Goal: Transaction & Acquisition: Subscribe to service/newsletter

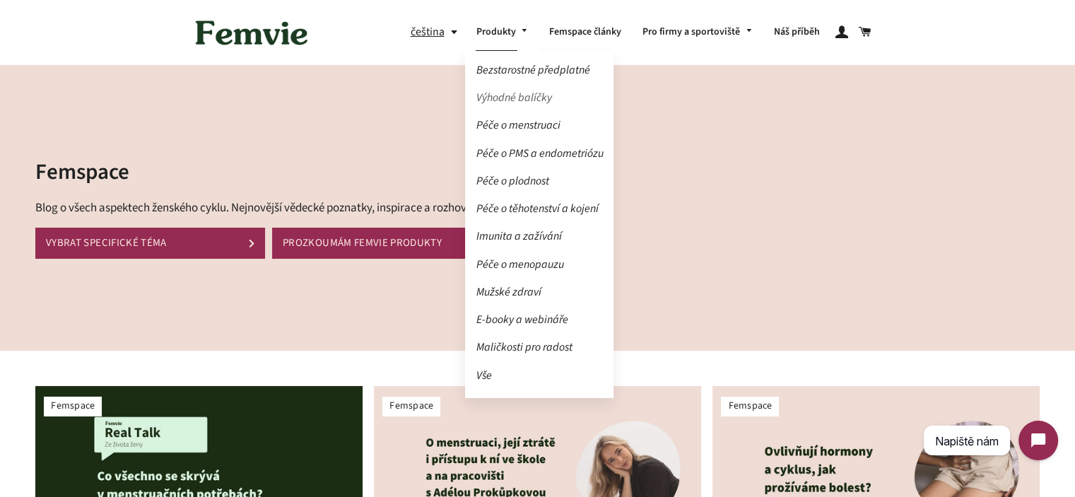
click at [523, 99] on link "Výhodné balíčky" at bounding box center [539, 98] width 148 height 25
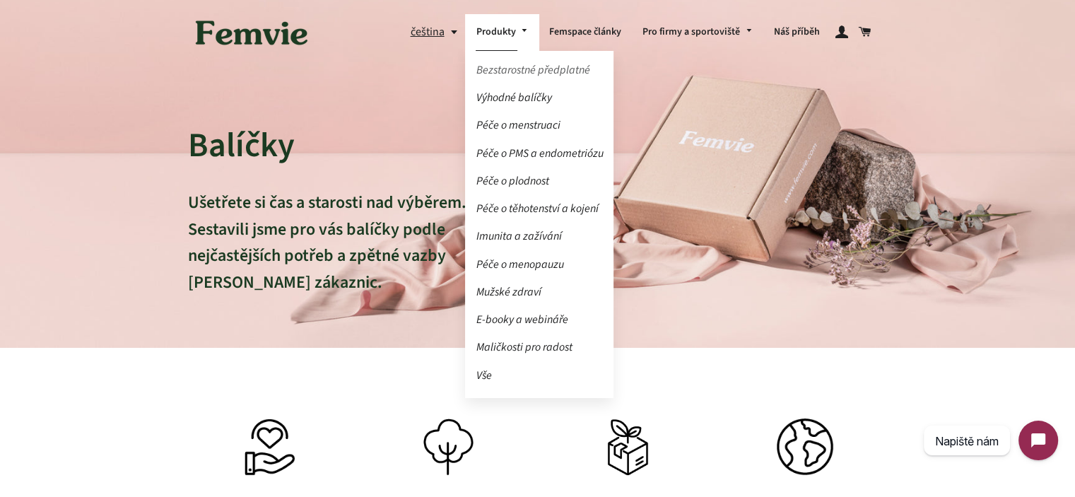
click at [530, 71] on link "Bezstarostné předplatné" at bounding box center [539, 70] width 148 height 25
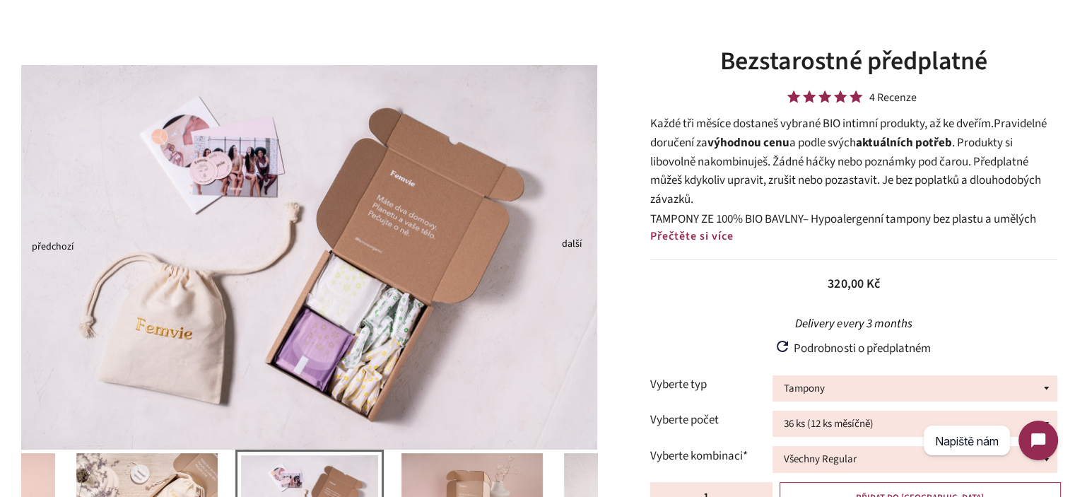
scroll to position [71, 0]
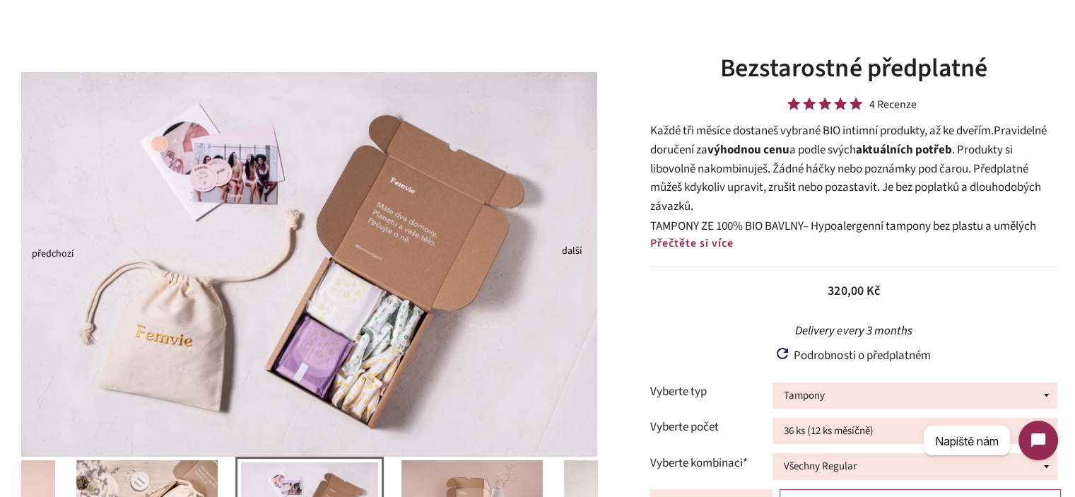
click at [710, 138] on p "Každé tři měsíce dostaneš vybrané BIO intimní produkty, až ke dveřím. Pravideln…" at bounding box center [853, 169] width 407 height 94
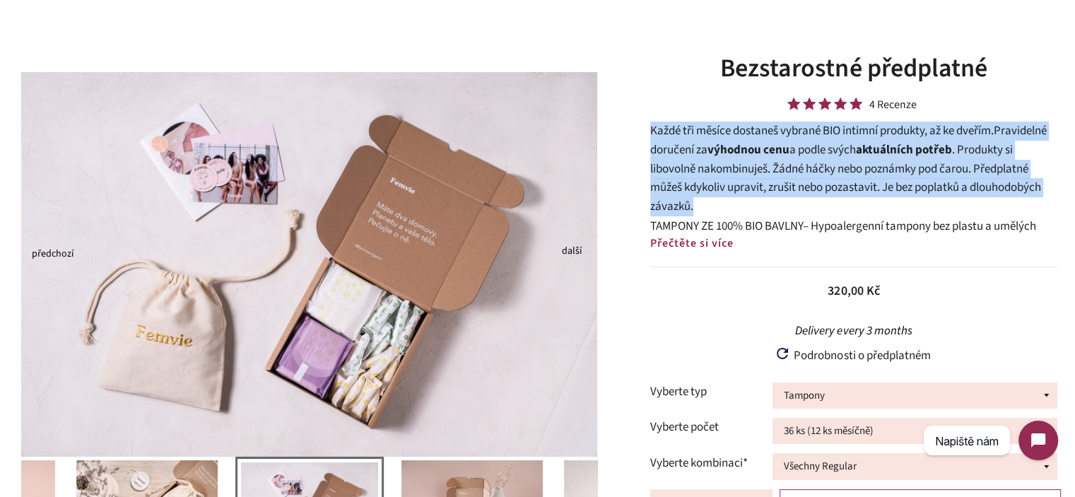
drag, startPoint x: 710, startPoint y: 138, endPoint x: 723, endPoint y: 186, distance: 49.9
click at [723, 184] on p "Každé tři měsíce dostaneš vybrané BIO intimní produkty, až ke dveřím. Pravideln…" at bounding box center [853, 169] width 407 height 94
click at [723, 186] on p "Každé tři měsíce dostaneš vybrané BIO intimní produkty, až ke dveřím. Pravideln…" at bounding box center [853, 169] width 407 height 94
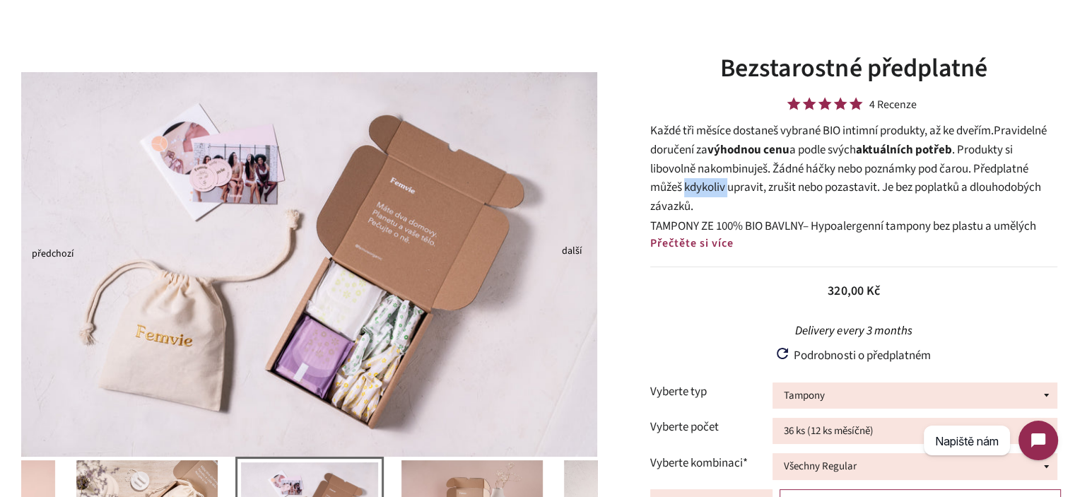
click at [723, 186] on p "Každé tři měsíce dostaneš vybrané BIO intimní produkty, až ke dveřím. Pravideln…" at bounding box center [853, 169] width 407 height 94
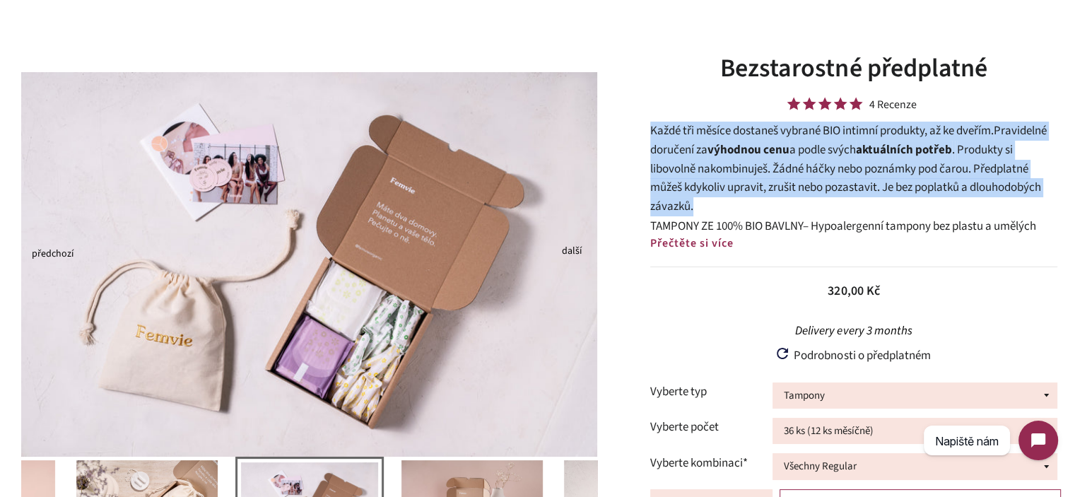
click at [723, 186] on p "Každé tři měsíce dostaneš vybrané BIO intimní produkty, až ke dveřím. Pravideln…" at bounding box center [853, 169] width 407 height 94
click at [721, 186] on p "Každé tři měsíce dostaneš vybrané BIO intimní produkty, až ke dveřím. Pravideln…" at bounding box center [853, 169] width 407 height 94
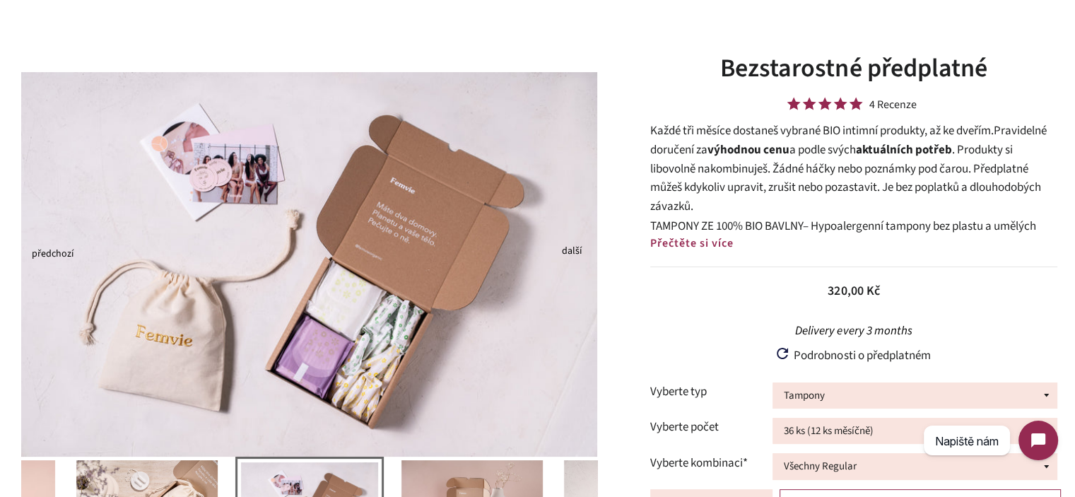
click at [721, 194] on p "Každé tři měsíce dostaneš vybrané BIO intimní produkty, až ke dveřím. Pravideln…" at bounding box center [853, 169] width 407 height 94
click at [700, 201] on p "Každé tři měsíce dostaneš vybrané BIO intimní produkty, až ke dveřím. Pravideln…" at bounding box center [853, 169] width 407 height 94
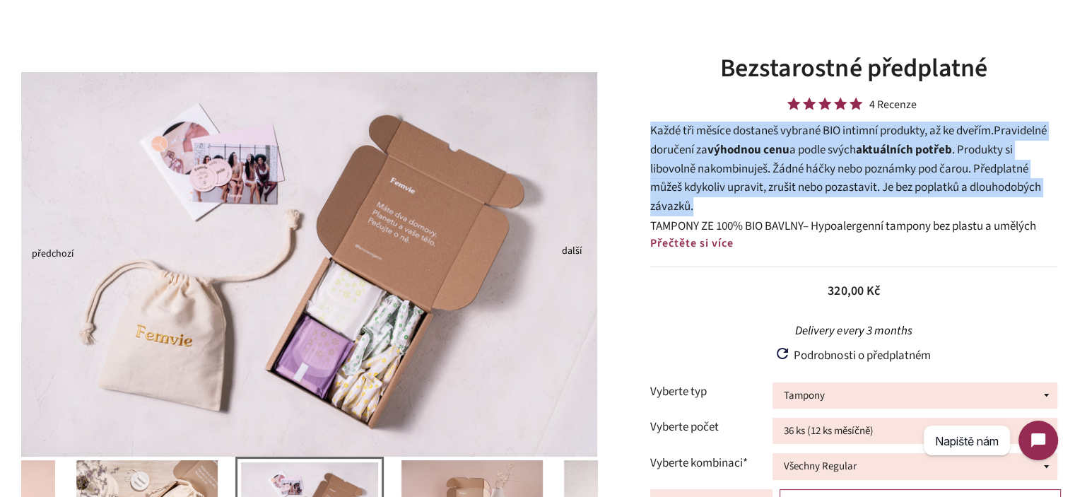
click at [700, 201] on p "Každé tři měsíce dostaneš vybrané BIO intimní produkty, až ke dveřím. Pravideln…" at bounding box center [853, 169] width 407 height 94
click at [683, 136] on p "Každé tři měsíce dostaneš vybrané BIO intimní produkty, až ke dveřím. Pravideln…" at bounding box center [853, 169] width 407 height 94
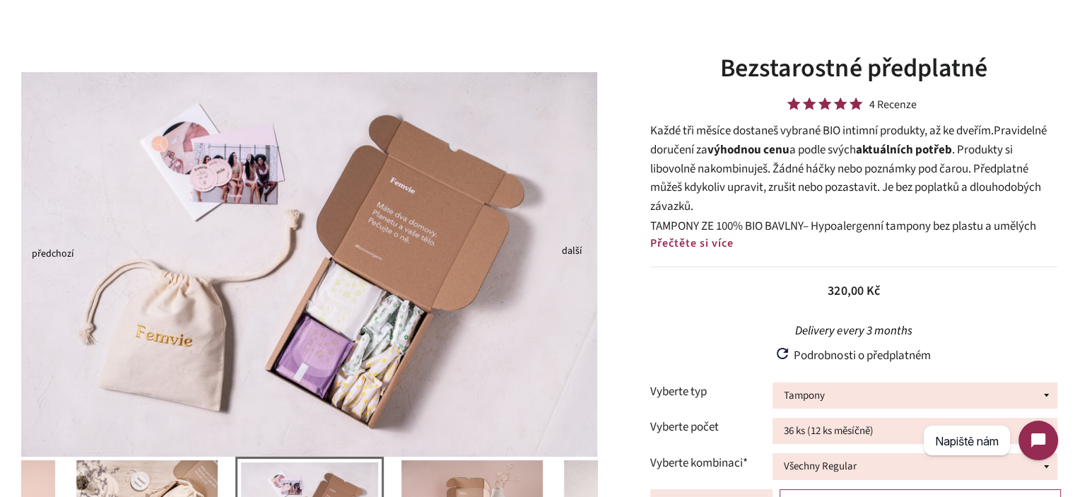
click at [669, 133] on p "Každé tři měsíce dostaneš vybrané BIO intimní produkty, až ke dveřím. Pravideln…" at bounding box center [853, 169] width 407 height 94
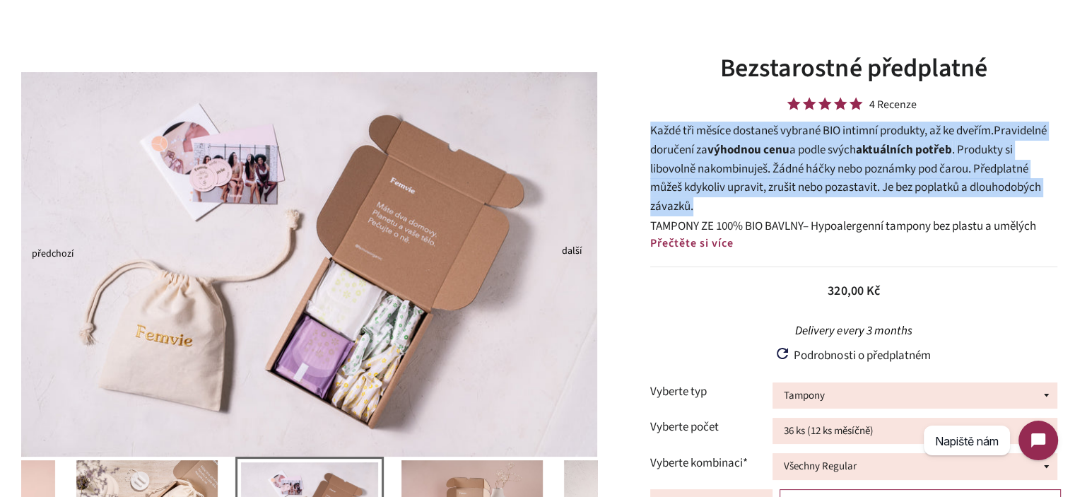
drag, startPoint x: 669, startPoint y: 133, endPoint x: 687, endPoint y: 187, distance: 57.4
click at [687, 187] on p "Každé tři měsíce dostaneš vybrané BIO intimní produkty, až ke dveřím. Pravideln…" at bounding box center [853, 169] width 407 height 94
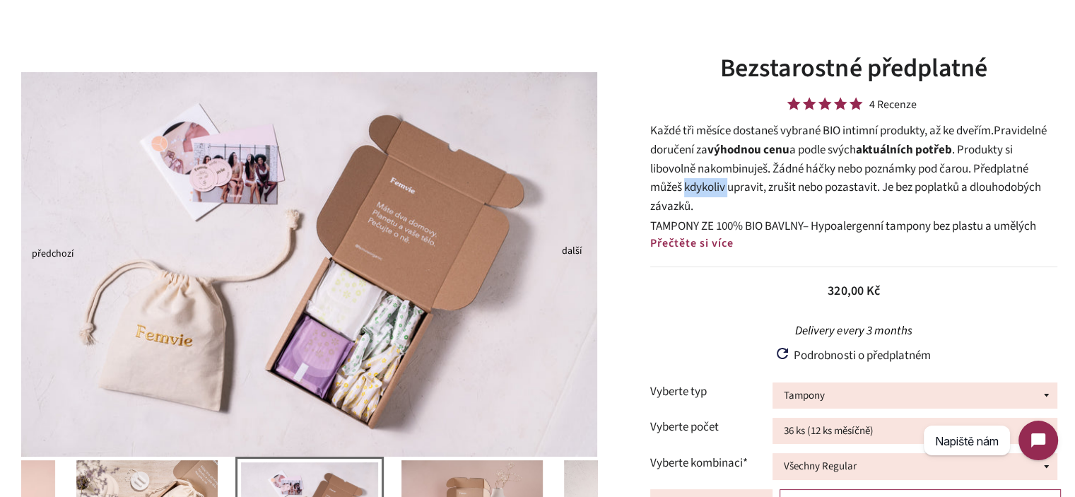
click at [687, 187] on p "Každé tři měsíce dostaneš vybrané BIO intimní produkty, až ke dveřím. Pravideln…" at bounding box center [853, 169] width 407 height 94
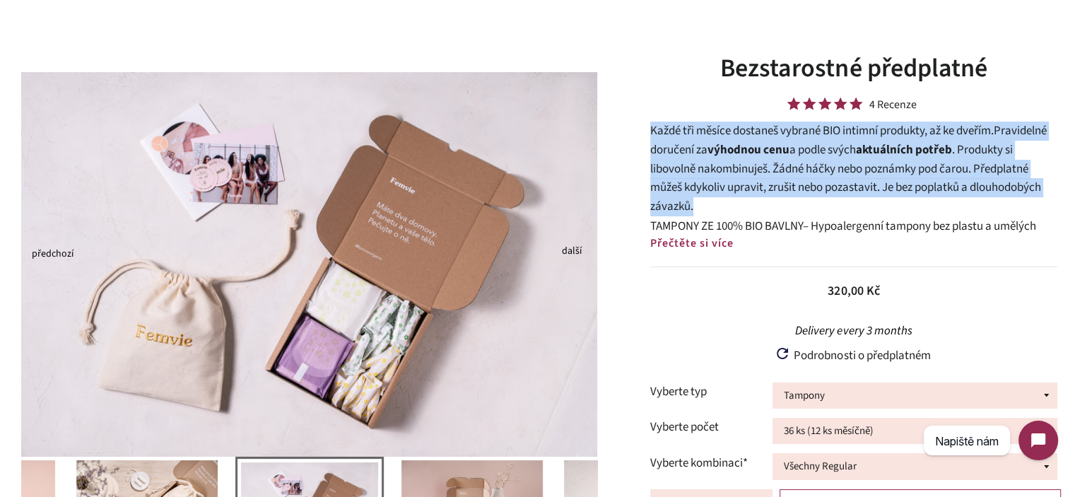
drag, startPoint x: 687, startPoint y: 187, endPoint x: 671, endPoint y: 134, distance: 55.9
click at [671, 134] on p "Každé tři měsíce dostaneš vybrané BIO intimní produkty, až ke dveřím. Pravideln…" at bounding box center [853, 169] width 407 height 94
click at [671, 133] on p "Každé tři měsíce dostaneš vybrané BIO intimní produkty, až ke dveřím. Pravideln…" at bounding box center [853, 169] width 407 height 94
drag, startPoint x: 671, startPoint y: 133, endPoint x: 692, endPoint y: 184, distance: 55.5
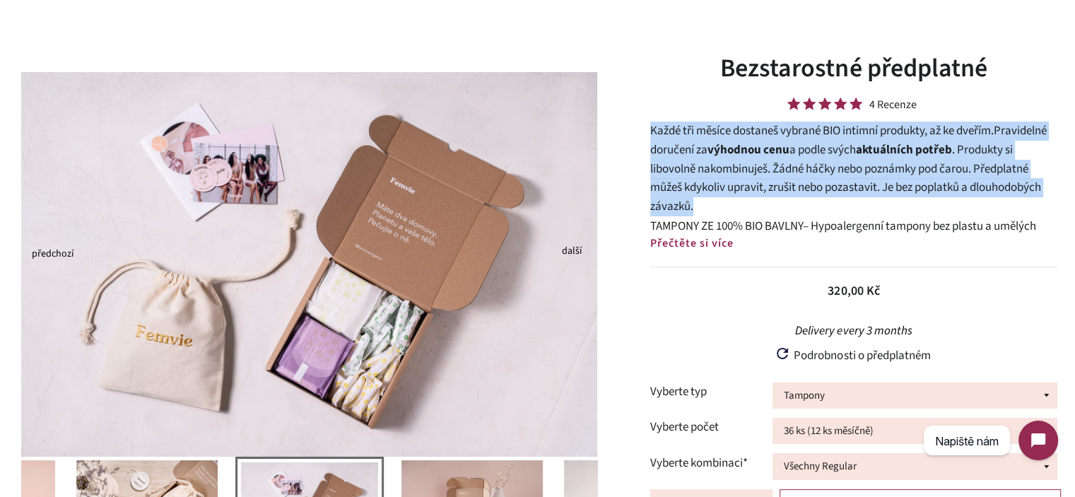
click at [692, 184] on p "Každé tři měsíce dostaneš vybrané BIO intimní produkty, až ke dveřím. Pravideln…" at bounding box center [853, 169] width 407 height 94
click at [697, 201] on p "Každé tři měsíce dostaneš vybrané BIO intimní produkty, až ke dveřím. Pravideln…" at bounding box center [853, 169] width 407 height 94
click at [697, 205] on p "Každé tři měsíce dostaneš vybrané BIO intimní produkty, až ke dveřím. Pravideln…" at bounding box center [853, 169] width 407 height 94
drag, startPoint x: 697, startPoint y: 208, endPoint x: 647, endPoint y: 129, distance: 93.1
click at [647, 129] on div "Bezstarostné předplatné 4 Recenze Každé tři měsíce dostaneš vybrané BIO intimní…" at bounding box center [846, 366] width 457 height 630
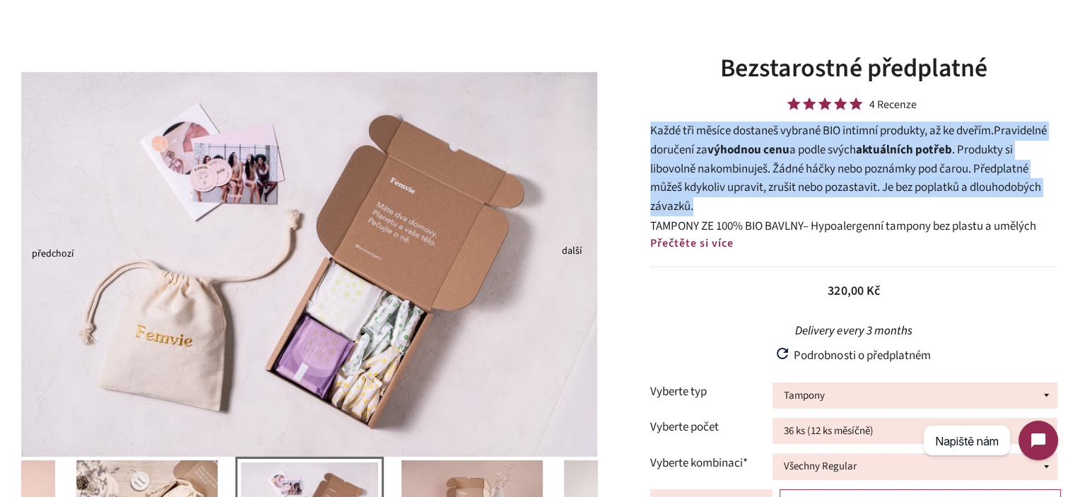
click at [647, 129] on div "Bezstarostné předplatné 4 Recenze Každé tři měsíce dostaneš vybrané BIO intimní…" at bounding box center [846, 366] width 457 height 630
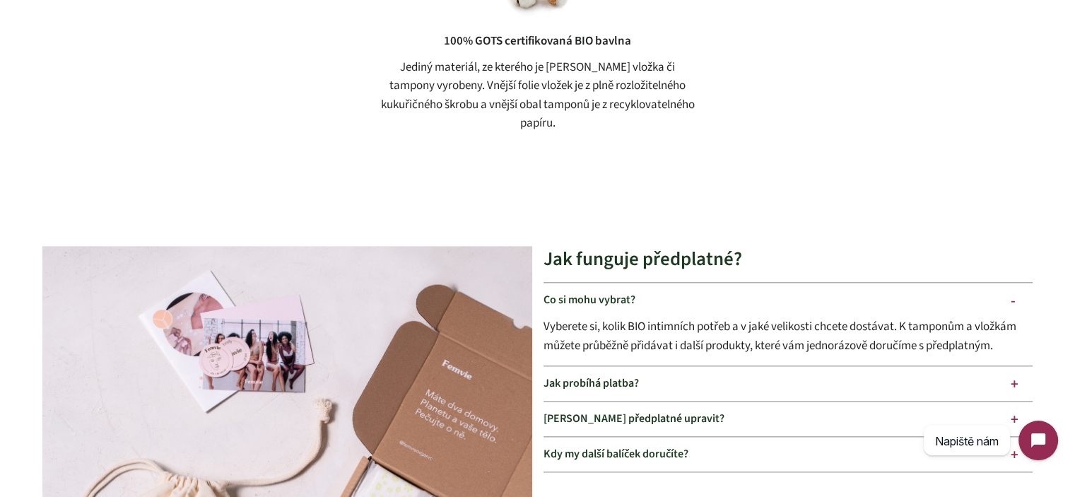
scroll to position [1555, 0]
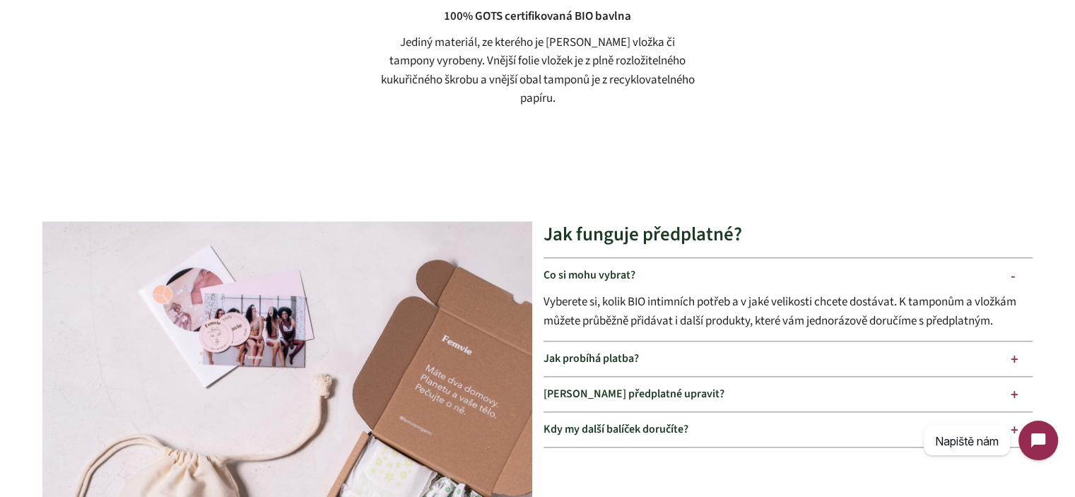
click at [455, 26] on div "100% GOTS certifikovaná BIO bavlna" at bounding box center [537, 16] width 187 height 19
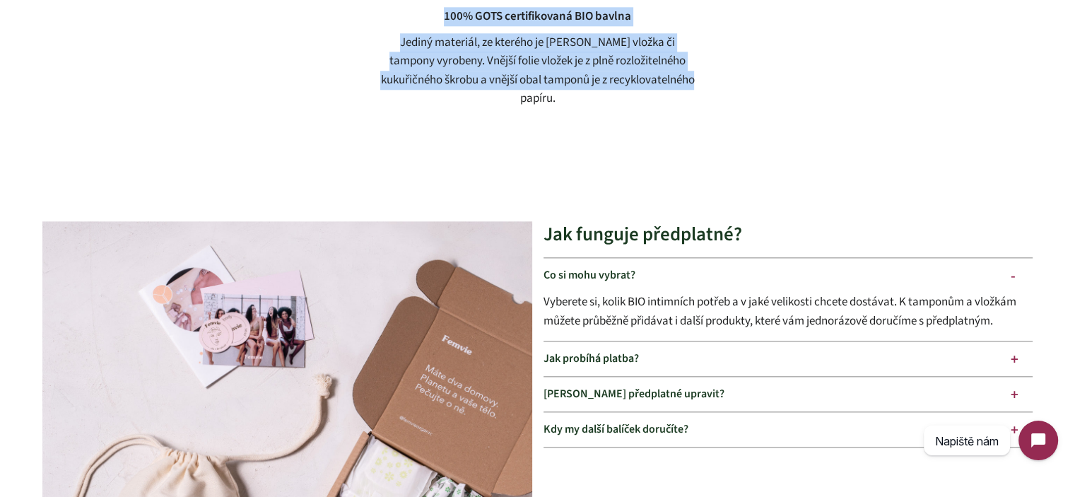
drag, startPoint x: 455, startPoint y: 27, endPoint x: 589, endPoint y: 102, distance: 153.8
click at [589, 102] on div "100% GOTS certifikovaná BIO bavlna Jediný materiál, ze kterého je Femvie vložka…" at bounding box center [537, 15] width 322 height 184
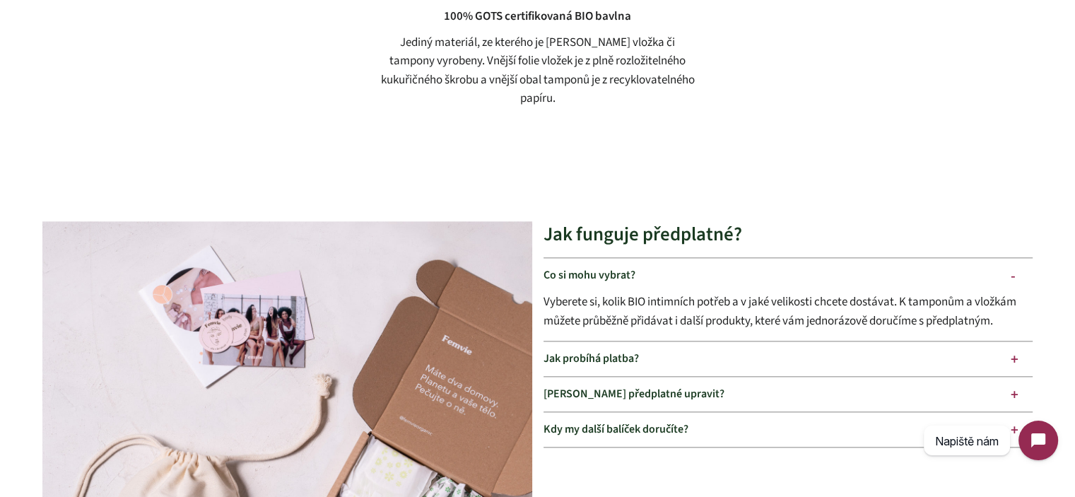
click at [599, 107] on div "Jediný materiál, ze kterého je Femvie vložka či tampony vyrobeny. Vnější folie …" at bounding box center [537, 70] width 322 height 75
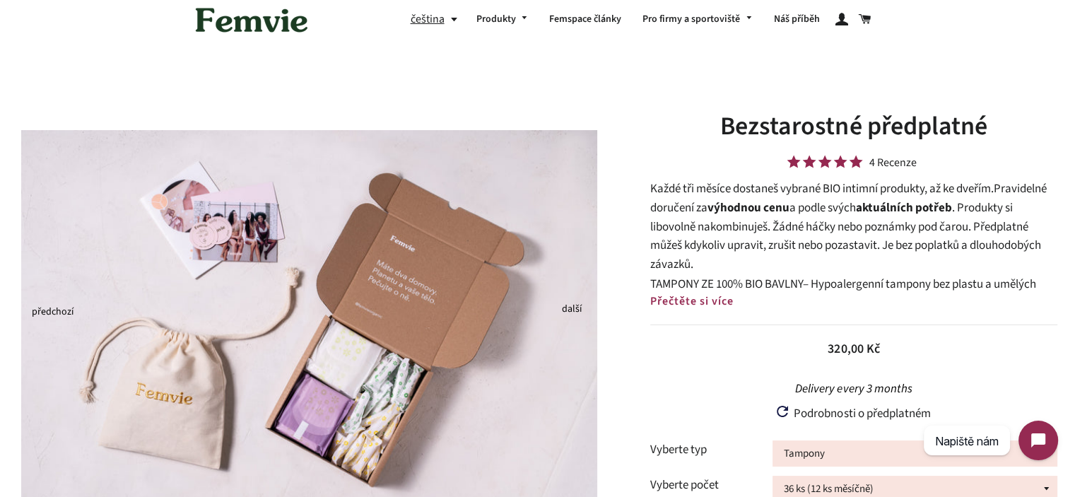
scroll to position [0, 0]
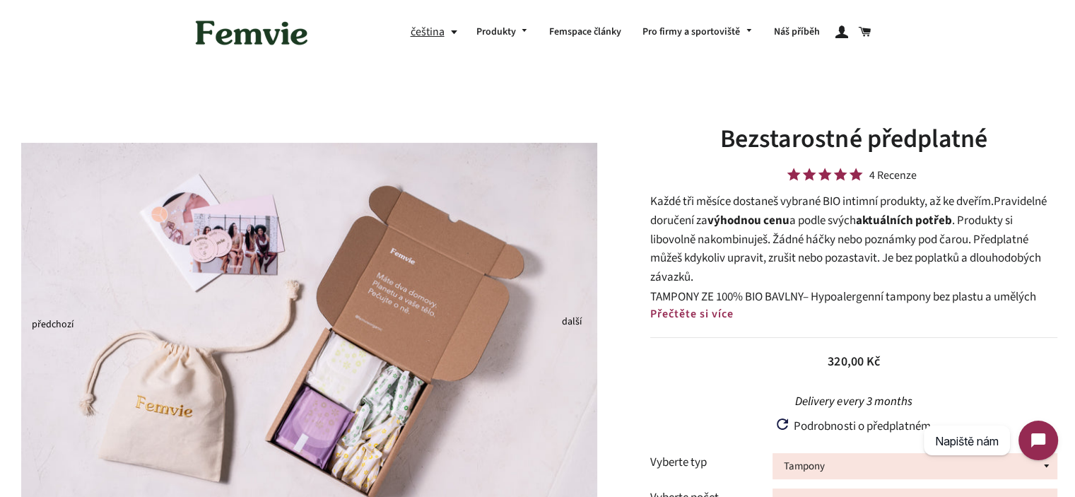
click at [782, 141] on h1 "Bezstarostné předplatné" at bounding box center [853, 139] width 407 height 35
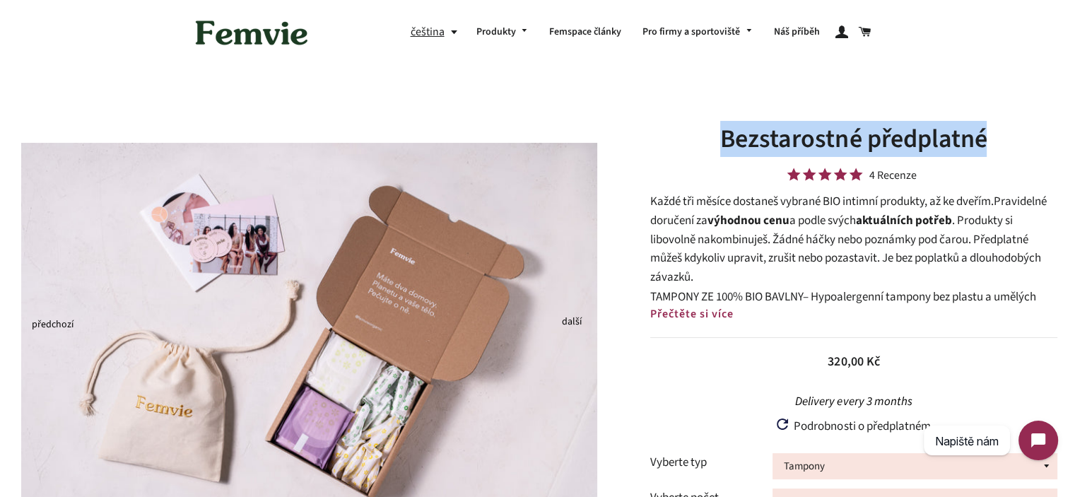
click at [782, 141] on h1 "Bezstarostné předplatné" at bounding box center [853, 139] width 407 height 35
click at [848, 128] on h1 "Bezstarostné předplatné" at bounding box center [853, 139] width 407 height 35
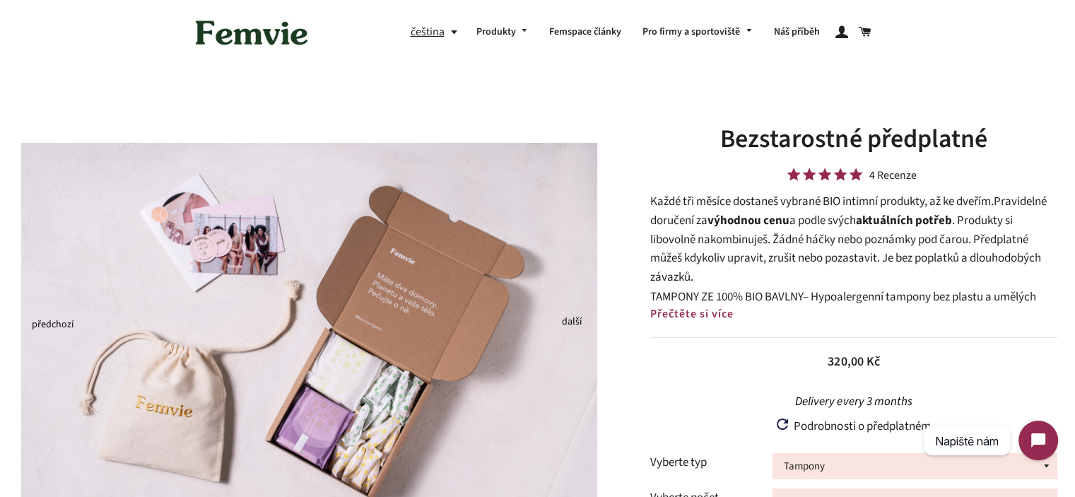
click at [887, 141] on h1 "Bezstarostné předplatné" at bounding box center [853, 139] width 407 height 35
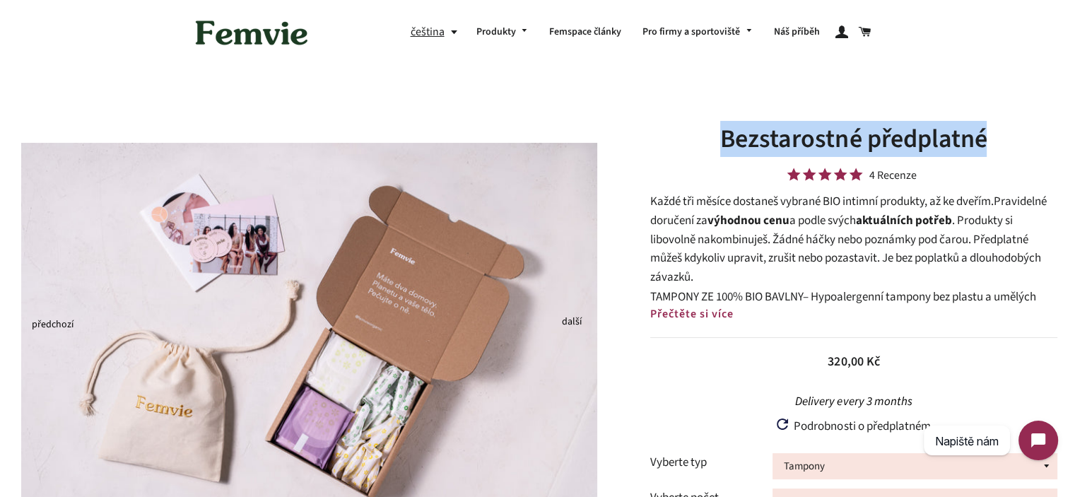
click at [887, 141] on h1 "Bezstarostné předplatné" at bounding box center [853, 139] width 407 height 35
click at [825, 143] on h1 "Bezstarostné předplatné" at bounding box center [853, 139] width 407 height 35
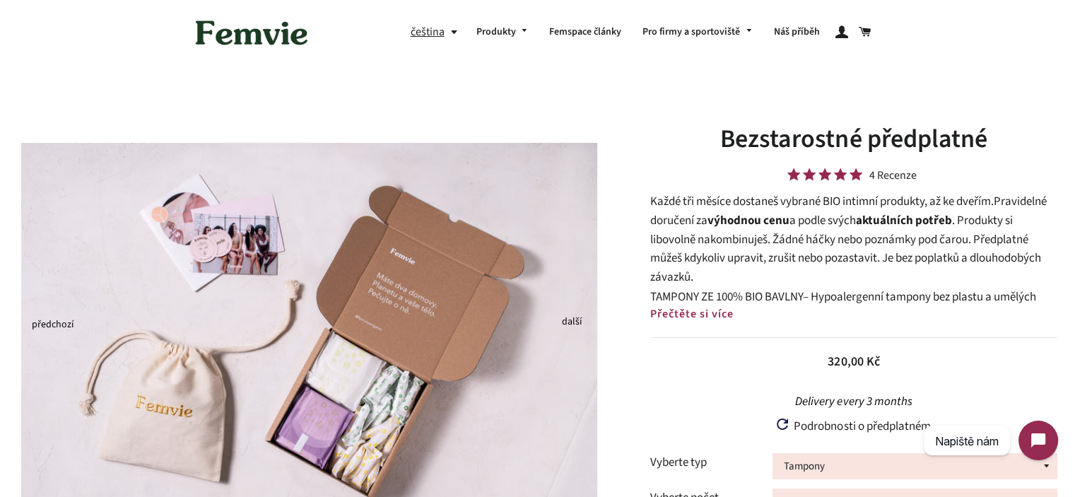
click at [854, 142] on h1 "Bezstarostné předplatné" at bounding box center [853, 139] width 407 height 35
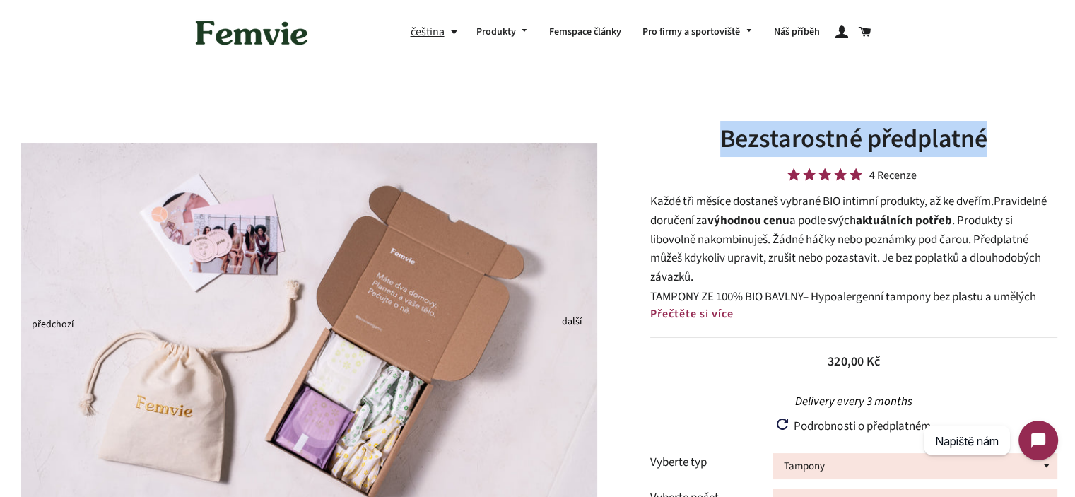
click at [895, 146] on h1 "Bezstarostné předplatné" at bounding box center [853, 139] width 407 height 35
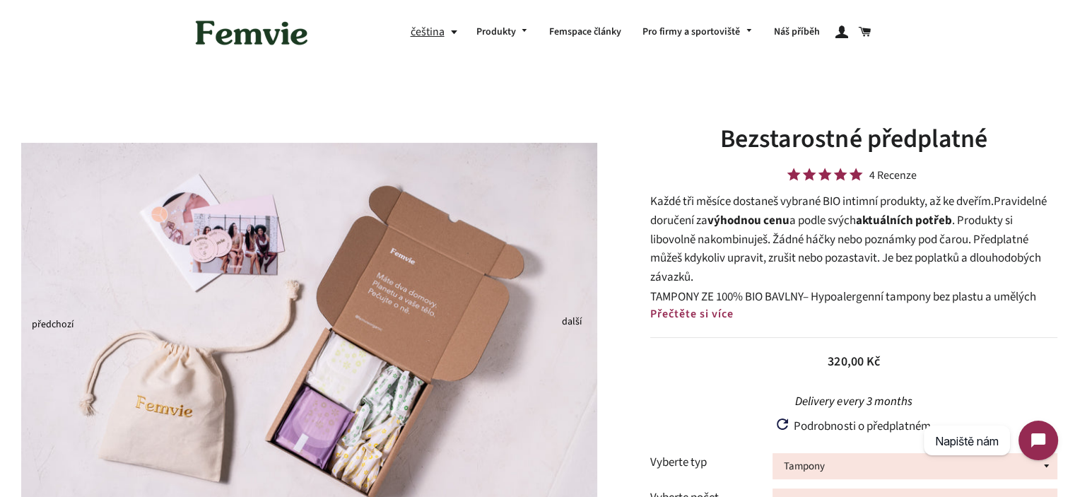
click at [834, 223] on span "a podle svých" at bounding box center [822, 220] width 66 height 17
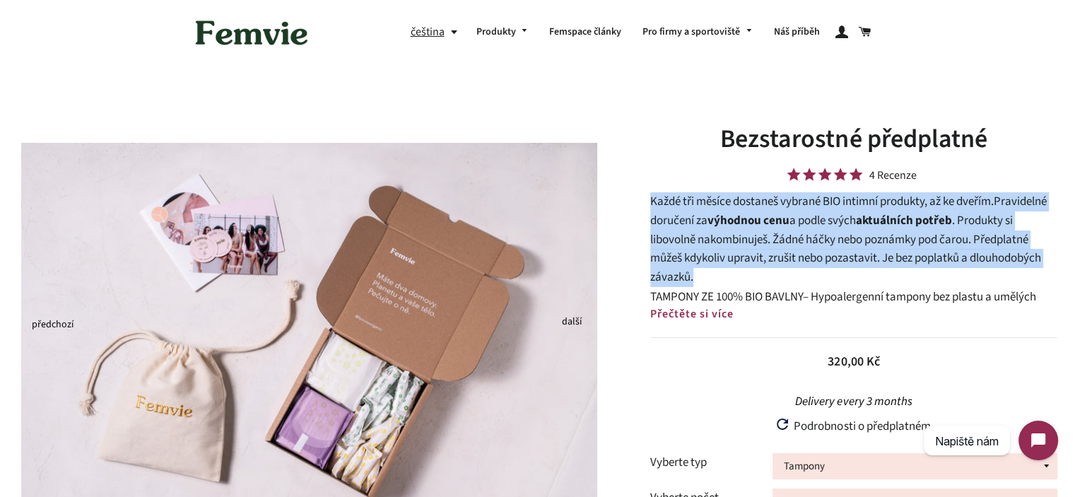
click at [834, 223] on span "a podle svých" at bounding box center [822, 220] width 66 height 17
click at [741, 225] on b "výhodnou cenu" at bounding box center [748, 220] width 82 height 17
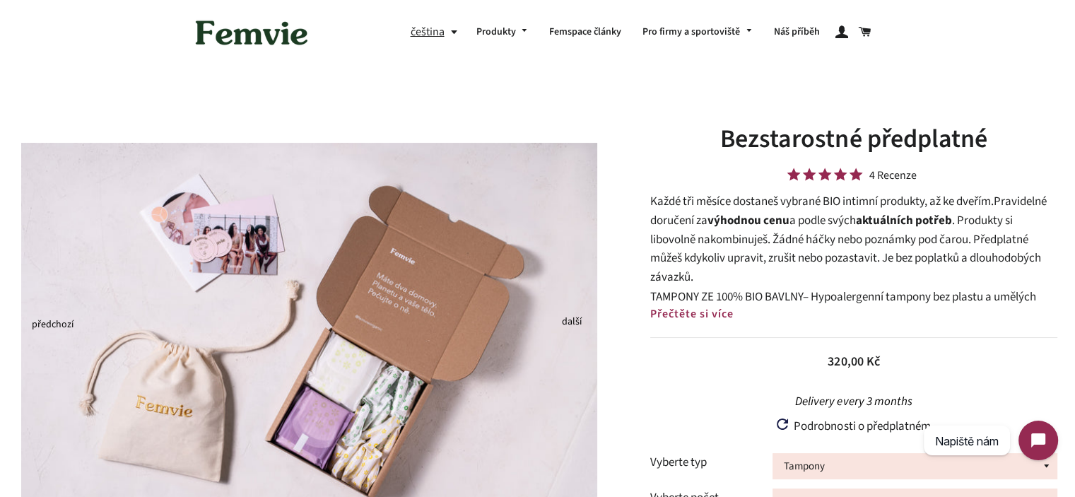
click at [664, 203] on p "Každé tři měsíce dostaneš vybrané BIO intimní produkty, až ke dveřím. Pravideln…" at bounding box center [853, 239] width 407 height 94
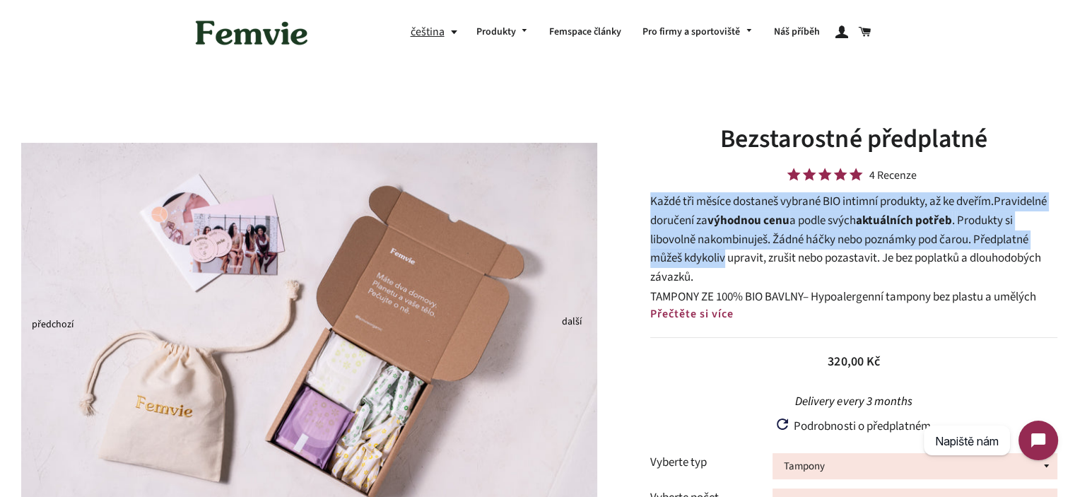
drag, startPoint x: 664, startPoint y: 203, endPoint x: 696, endPoint y: 274, distance: 77.5
click at [693, 269] on p "Každé tři měsíce dostaneš vybrané BIO intimní produkty, až ke dveřím. Pravideln…" at bounding box center [853, 239] width 407 height 94
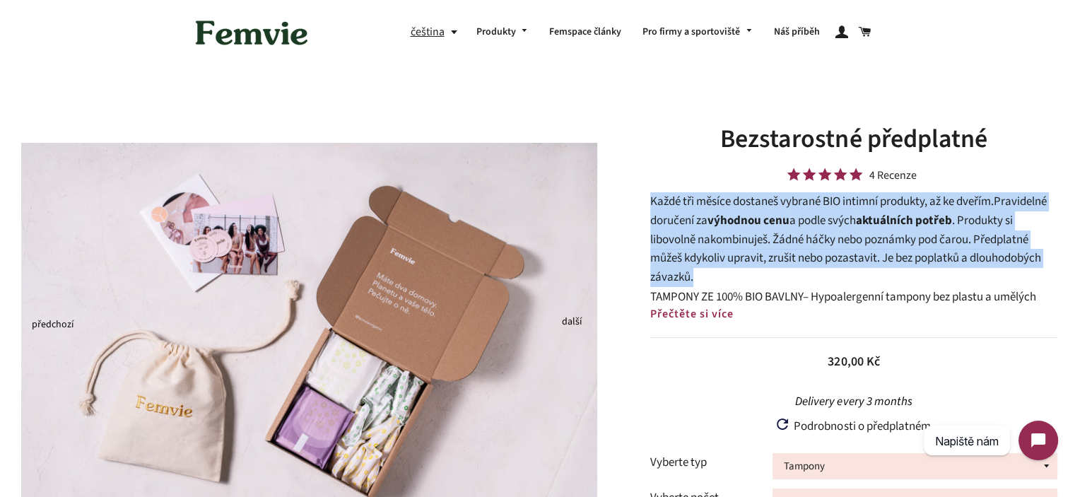
click at [696, 274] on p "Každé tři měsíce dostaneš vybrané BIO intimní produkty, až ke dveřím. Pravideln…" at bounding box center [853, 239] width 407 height 94
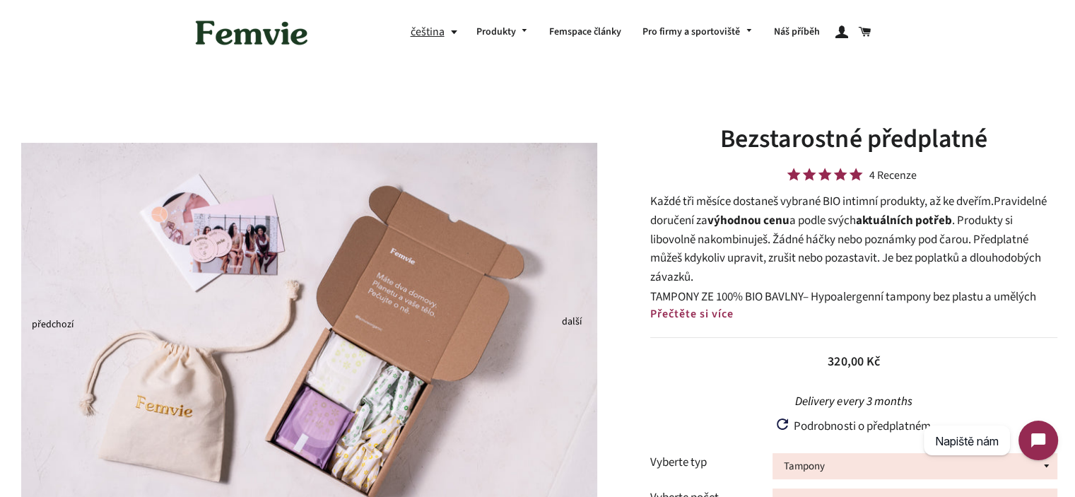
drag, startPoint x: 699, startPoint y: 277, endPoint x: 689, endPoint y: 264, distance: 16.1
click at [700, 277] on p "Každé tři měsíce dostaneš vybrané BIO intimní produkty, až ke dveřím. Pravideln…" at bounding box center [853, 239] width 407 height 94
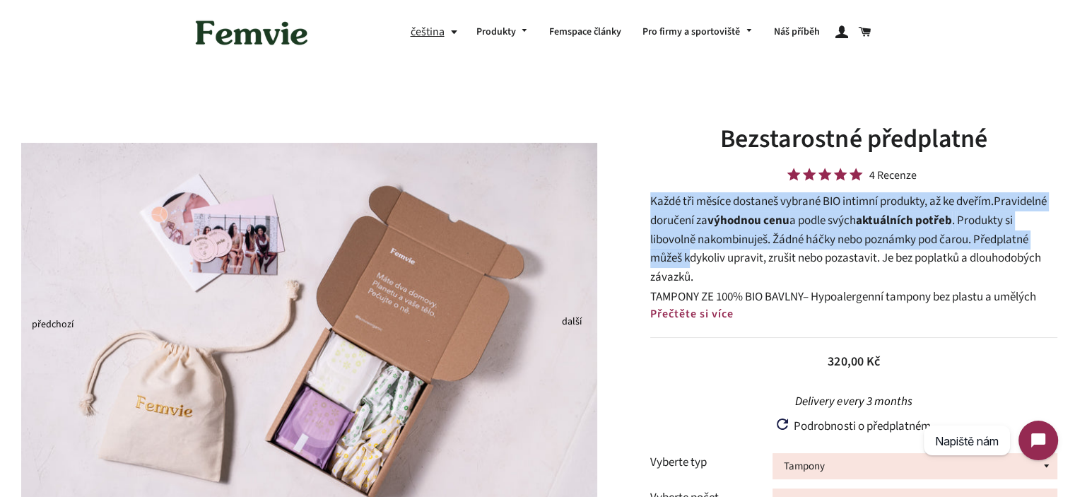
drag, startPoint x: 689, startPoint y: 264, endPoint x: 644, endPoint y: 202, distance: 76.9
click at [644, 202] on div "Bezstarostné předplatné 4 Recenze Každé tři měsíce dostaneš vybrané BIO intimní…" at bounding box center [846, 437] width 457 height 630
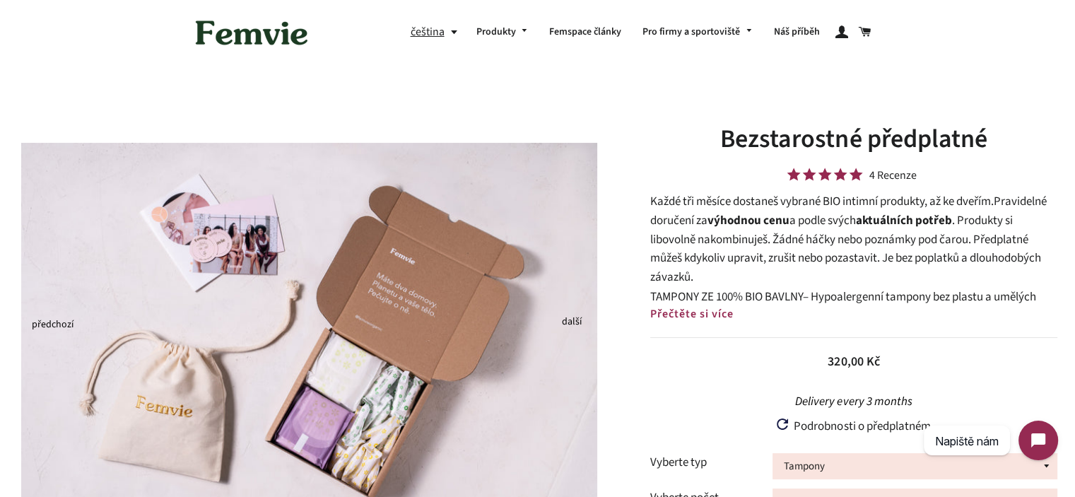
click at [651, 198] on p "Každé tři měsíce dostaneš vybrané BIO intimní produkty, až ke dveřím. Pravideln…" at bounding box center [853, 239] width 407 height 94
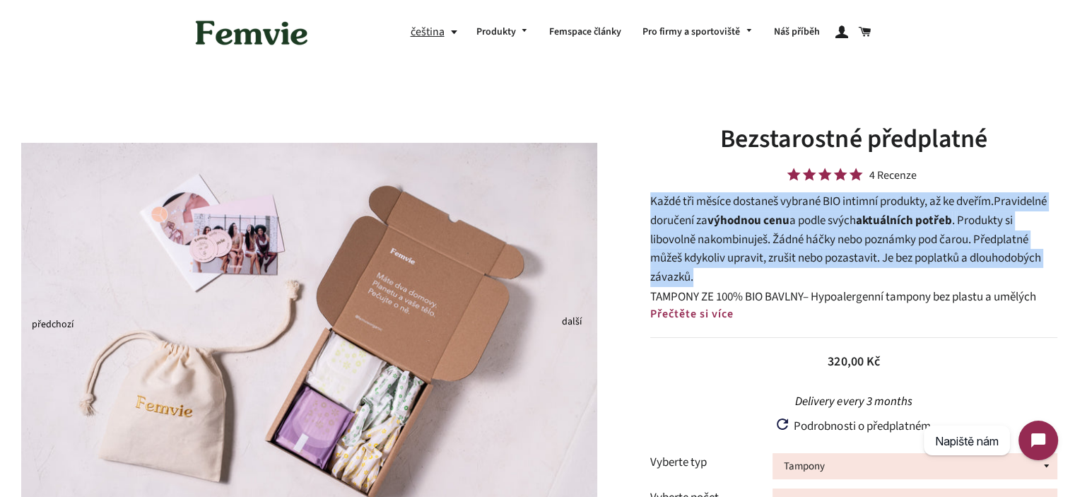
drag, startPoint x: 651, startPoint y: 198, endPoint x: 688, endPoint y: 270, distance: 80.9
click at [688, 270] on p "Každé tři měsíce dostaneš vybrané BIO intimní produkty, až ke dveřím. Pravideln…" at bounding box center [853, 239] width 407 height 94
drag, startPoint x: 688, startPoint y: 270, endPoint x: 715, endPoint y: 288, distance: 33.1
click at [689, 271] on p "Každé tři měsíce dostaneš vybrané BIO intimní produkty, až ke dveřím. Pravideln…" at bounding box center [853, 239] width 407 height 94
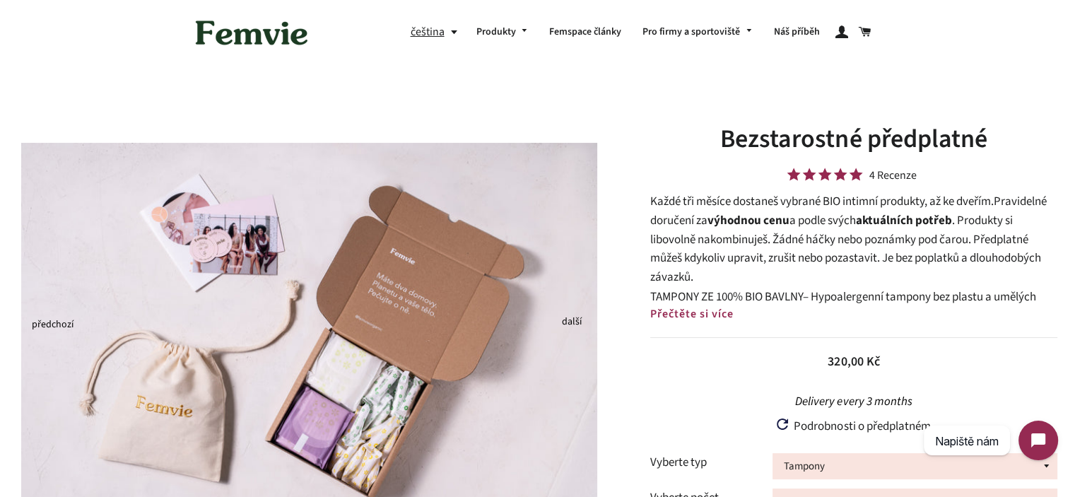
click at [718, 290] on span "TAMPONY ZE 100% BIO BAVLNY" at bounding box center [726, 296] width 153 height 17
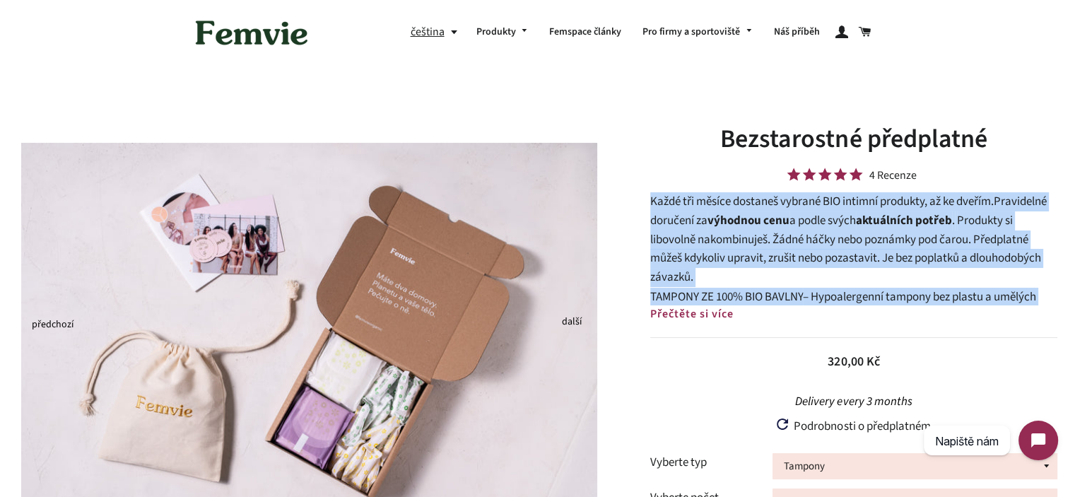
drag, startPoint x: 718, startPoint y: 290, endPoint x: 674, endPoint y: 227, distance: 77.6
click at [674, 227] on div "Každé tři měsíce dostaneš vybrané BIO intimní produkty, až ke dveřím. Pravideln…" at bounding box center [853, 248] width 407 height 113
click at [674, 227] on span "Pravidelné doručení za" at bounding box center [848, 211] width 397 height 36
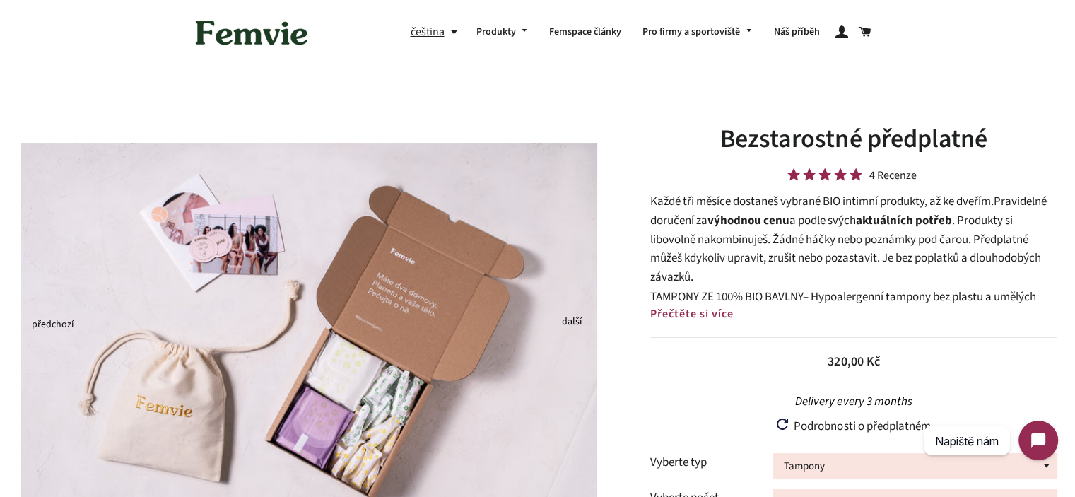
click at [671, 206] on p "Každé tři měsíce dostaneš vybrané BIO intimní produkty, až ke dveřím. Pravideln…" at bounding box center [853, 239] width 407 height 94
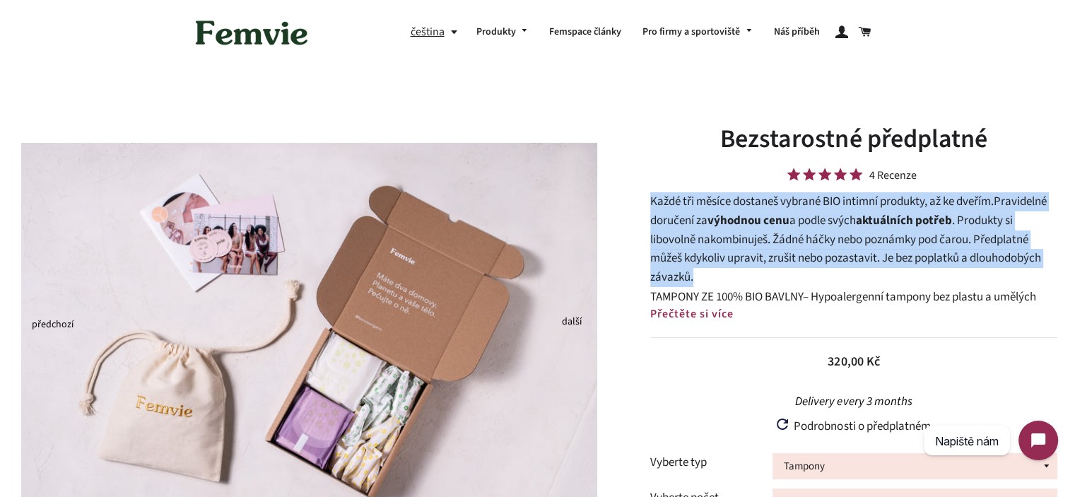
drag, startPoint x: 671, startPoint y: 206, endPoint x: 728, endPoint y: 286, distance: 98.8
click at [726, 285] on p "Každé tři měsíce dostaneš vybrané BIO intimní produkty, až ke dveřím. Pravideln…" at bounding box center [853, 239] width 407 height 94
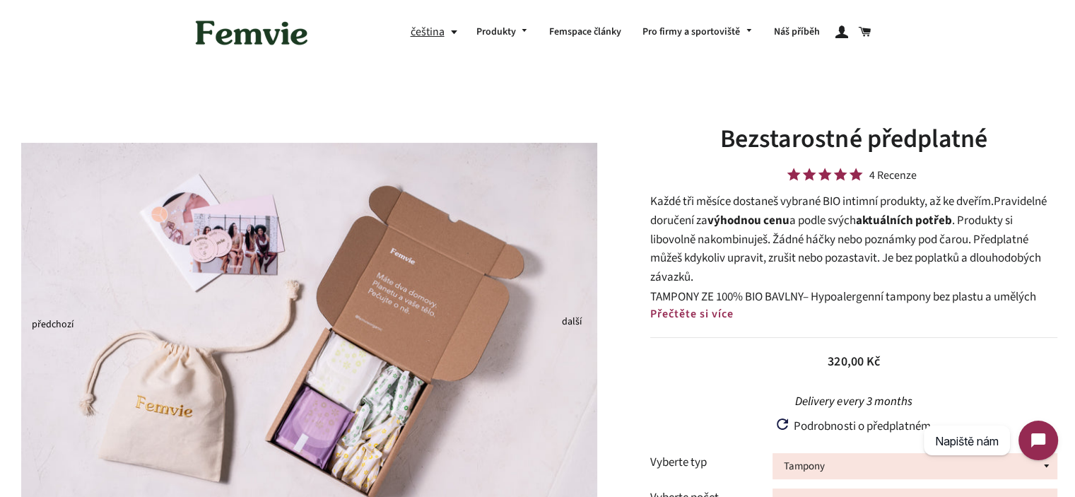
click at [736, 293] on span "TAMPONY ZE 100% BIO BAVLNY" at bounding box center [726, 296] width 153 height 17
click at [667, 199] on p "Každé tři měsíce dostaneš vybrané BIO intimní produkty, až ke dveřím. Pravideln…" at bounding box center [853, 239] width 407 height 94
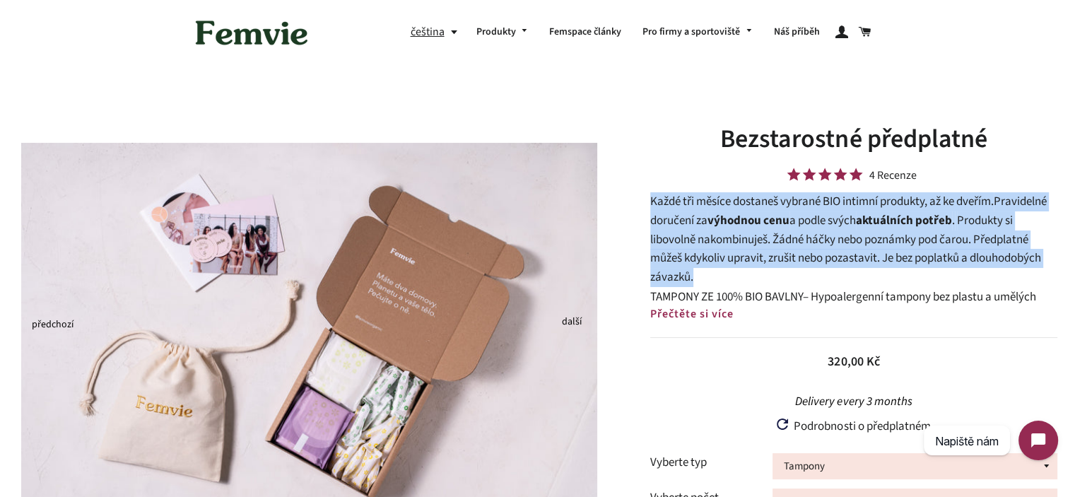
drag, startPoint x: 667, startPoint y: 199, endPoint x: 703, endPoint y: 260, distance: 71.3
click at [699, 258] on p "Každé tři měsíce dostaneš vybrané BIO intimní produkty, až ke dveřím. Pravideln…" at bounding box center [853, 239] width 407 height 94
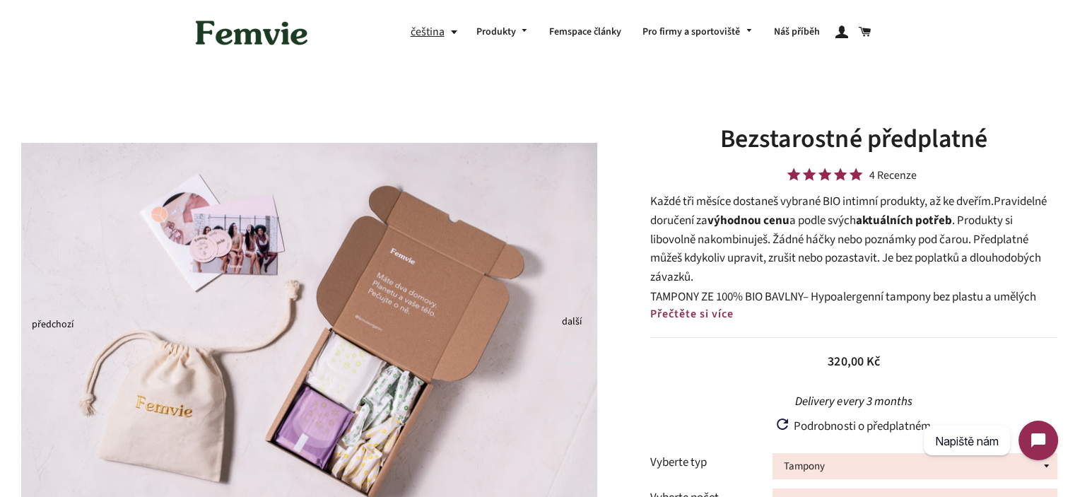
click at [757, 295] on span "TAMPONY ZE 100% BIO BAVLNY" at bounding box center [726, 296] width 153 height 17
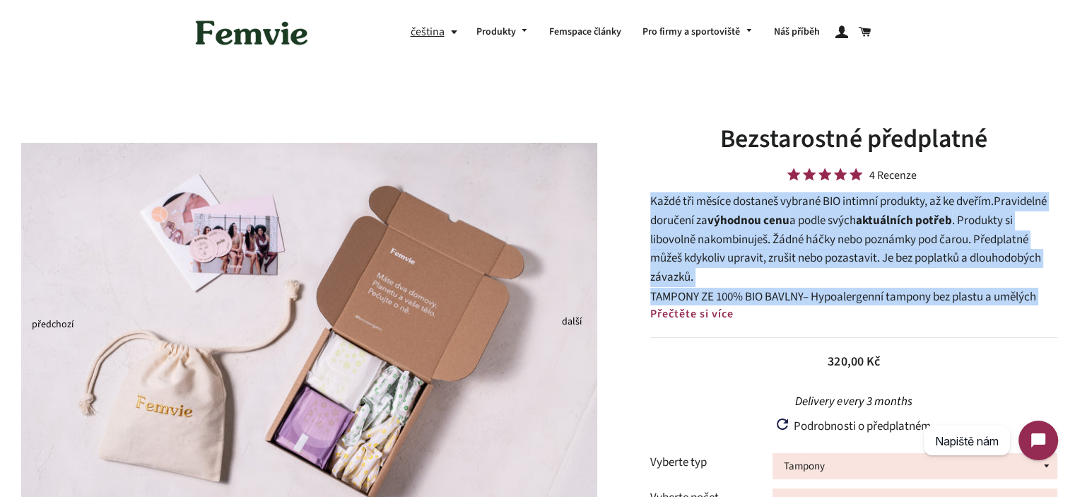
drag, startPoint x: 757, startPoint y: 295, endPoint x: 691, endPoint y: 223, distance: 97.5
click at [691, 223] on div "Každé tři měsíce dostaneš vybrané BIO intimní produkty, až ke dveřím. Pravideln…" at bounding box center [853, 248] width 407 height 113
click at [691, 223] on span "Pravidelné doručení za" at bounding box center [848, 211] width 397 height 36
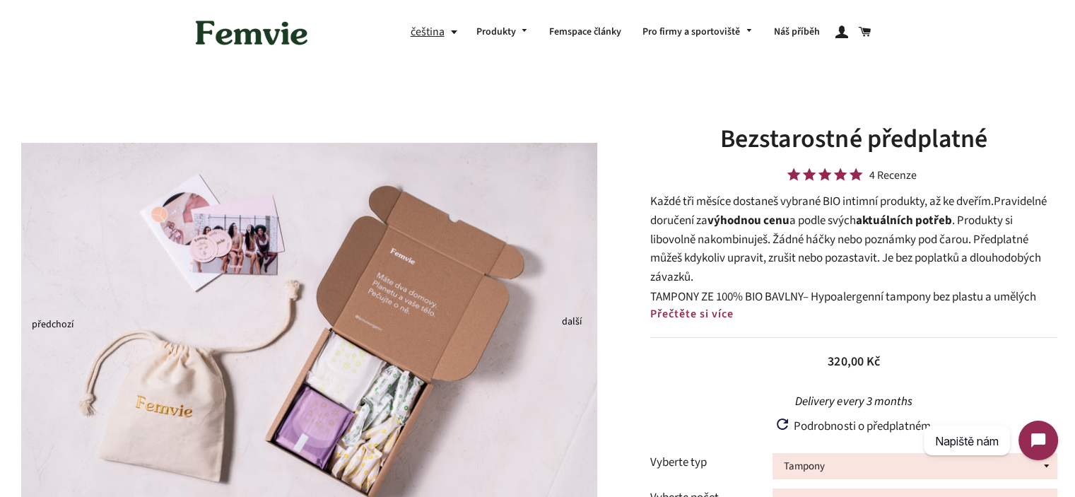
click at [675, 205] on p "Každé tři měsíce dostaneš vybrané BIO intimní produkty, až ke dveřím. Pravideln…" at bounding box center [853, 239] width 407 height 94
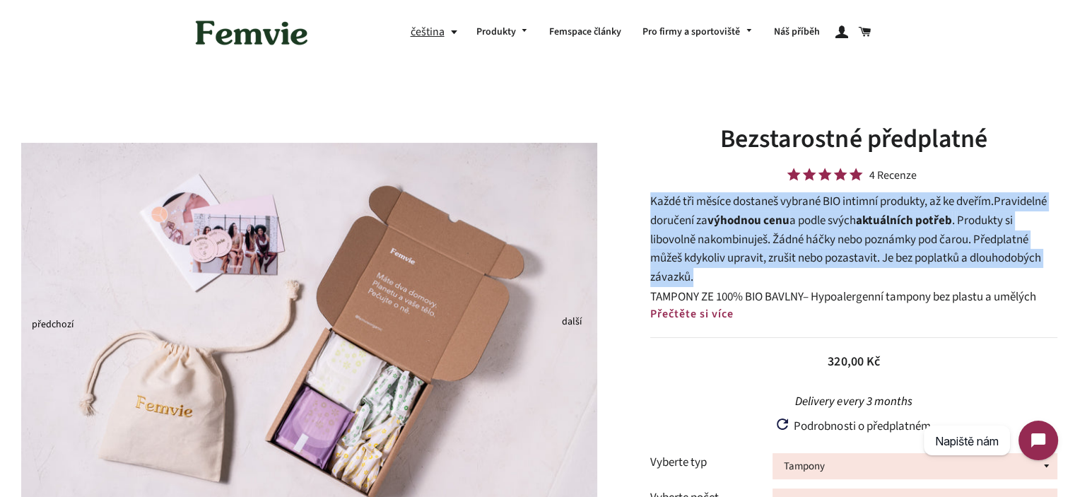
drag, startPoint x: 675, startPoint y: 205, endPoint x: 744, endPoint y: 277, distance: 100.0
click at [742, 276] on p "Každé tři měsíce dostaneš vybrané BIO intimní produkty, až ke dveřím. Pravideln…" at bounding box center [853, 239] width 407 height 94
click at [755, 286] on p "Každé tři měsíce dostaneš vybrané BIO intimní produkty, až ke dveřím. Pravideln…" at bounding box center [853, 239] width 407 height 94
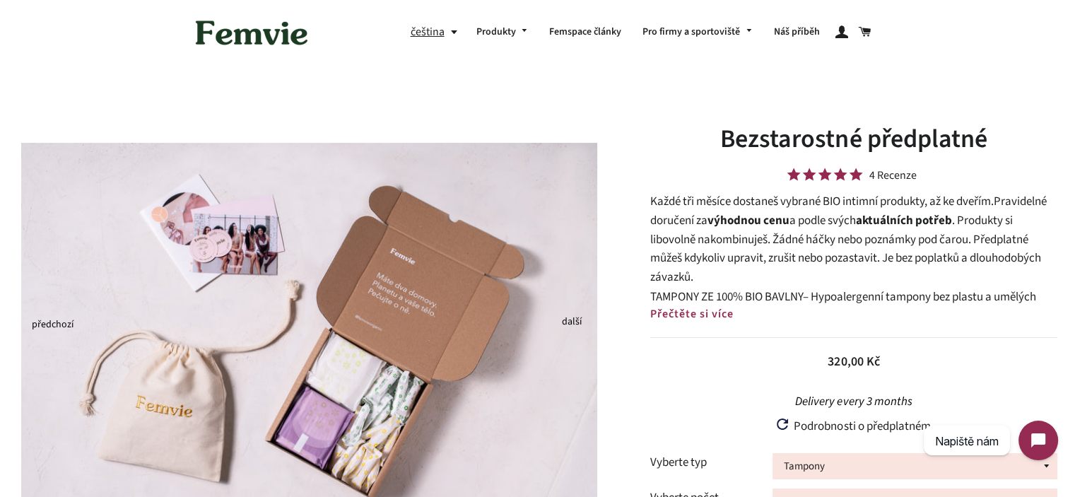
click at [720, 221] on b "výhodnou cenu" at bounding box center [748, 220] width 82 height 17
click at [716, 242] on p "Každé tři měsíce dostaneš vybrané BIO intimní produkty, až ke dveřím. Pravideln…" at bounding box center [853, 239] width 407 height 94
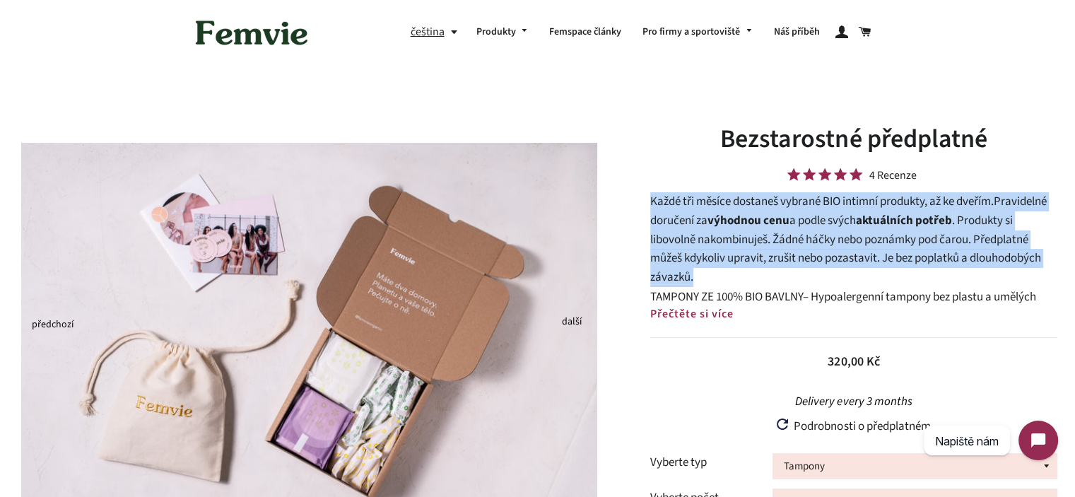
click at [716, 242] on p "Každé tři měsíce dostaneš vybrané BIO intimní produkty, až ke dveřím. Pravideln…" at bounding box center [853, 239] width 407 height 94
click at [674, 213] on span "Pravidelné doručení za" at bounding box center [848, 211] width 397 height 36
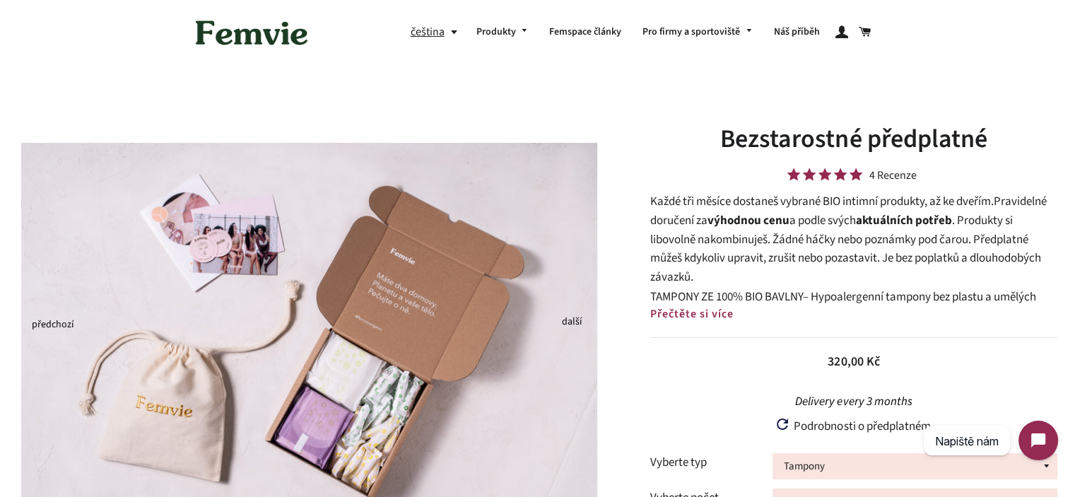
click at [659, 203] on p "Každé tři měsíce dostaneš vybrané BIO intimní produkty, až ke dveřím. Pravideln…" at bounding box center [853, 239] width 407 height 94
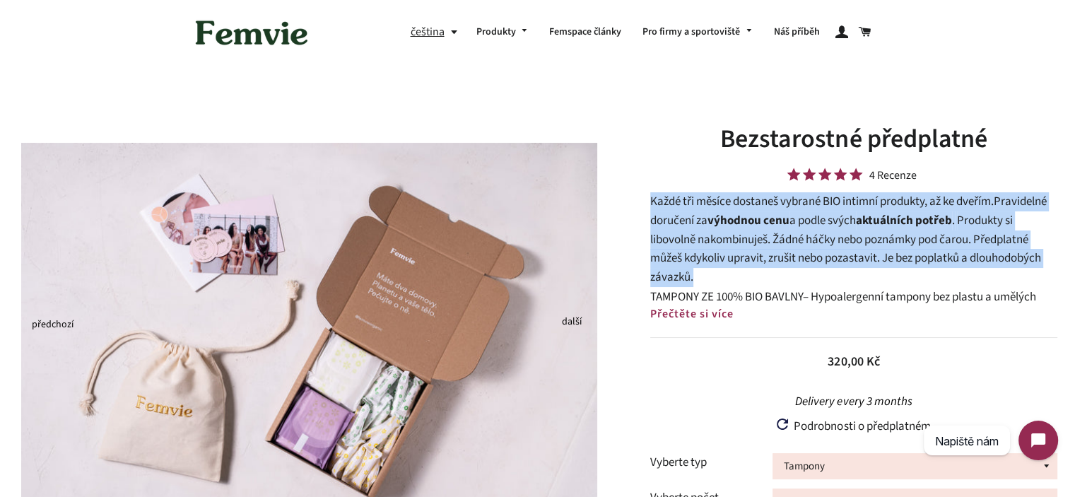
drag, startPoint x: 659, startPoint y: 203, endPoint x: 705, endPoint y: 273, distance: 83.7
click at [705, 273] on p "Každé tři měsíce dostaneš vybrané BIO intimní produkty, až ke dveřím. Pravideln…" at bounding box center [853, 239] width 407 height 94
drag, startPoint x: 705, startPoint y: 273, endPoint x: 660, endPoint y: 206, distance: 81.0
click at [660, 206] on p "Každé tři měsíce dostaneš vybrané BIO intimní produkty, až ke dveřím. Pravideln…" at bounding box center [853, 239] width 407 height 94
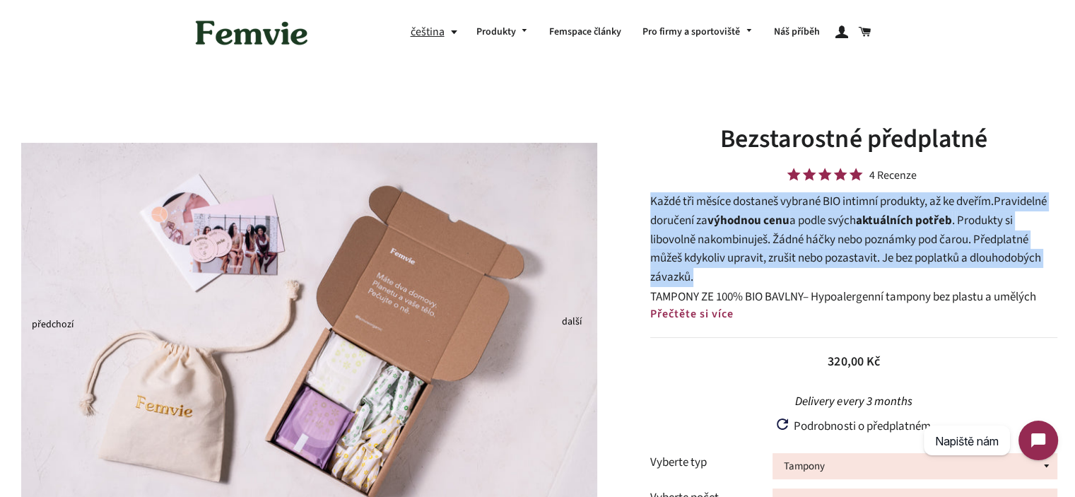
click at [660, 205] on p "Každé tři měsíce dostaneš vybrané BIO intimní produkty, až ke dveřím. Pravideln…" at bounding box center [853, 239] width 407 height 94
